Goal: Navigation & Orientation: Go to known website

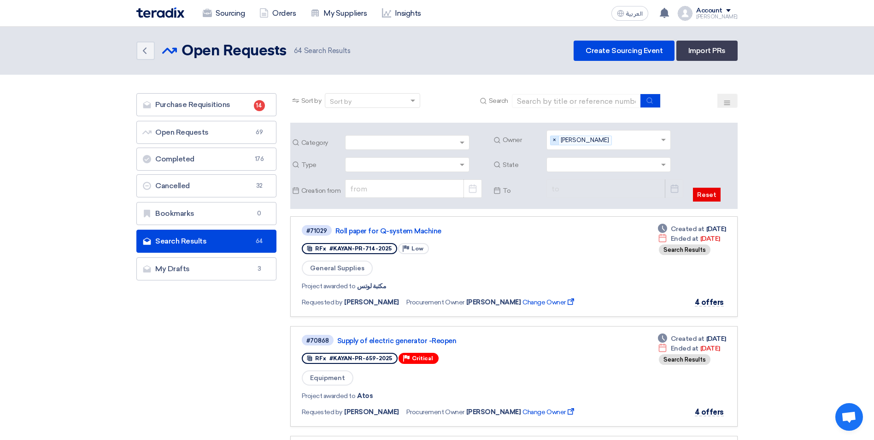
click at [553, 140] on span "×" at bounding box center [555, 140] width 8 height 9
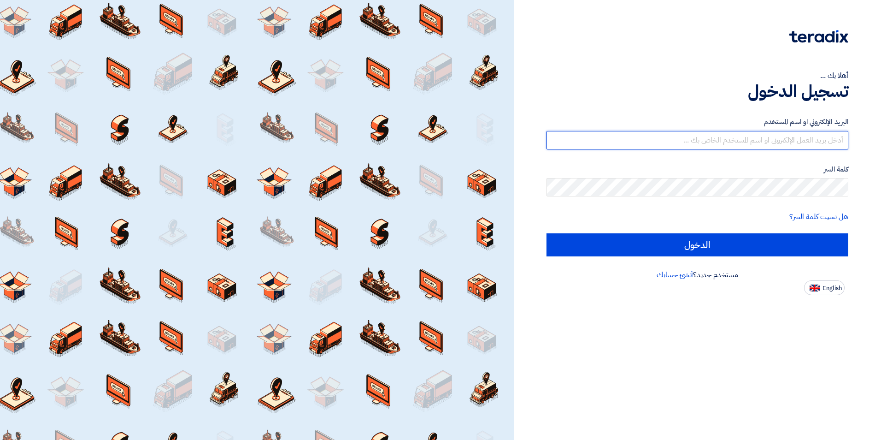
type input "[EMAIL_ADDRESS][DOMAIN_NAME]"
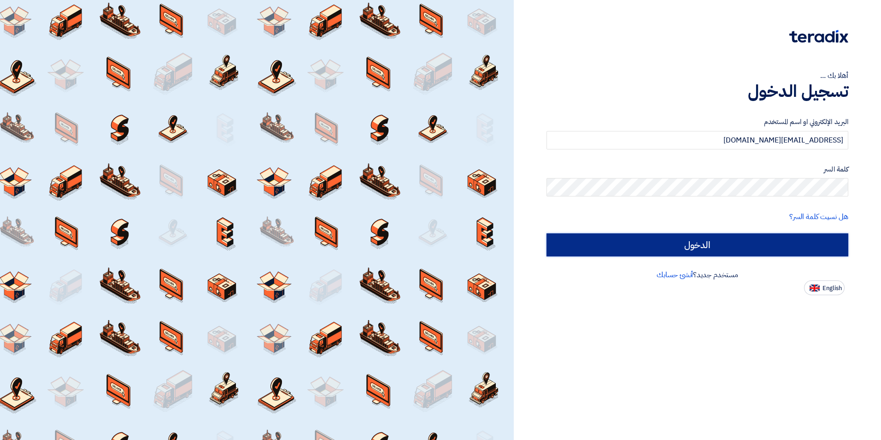
click at [686, 241] on input "الدخول" at bounding box center [697, 244] width 302 height 23
type input "Sign in"
